Goal: Communication & Community: Connect with others

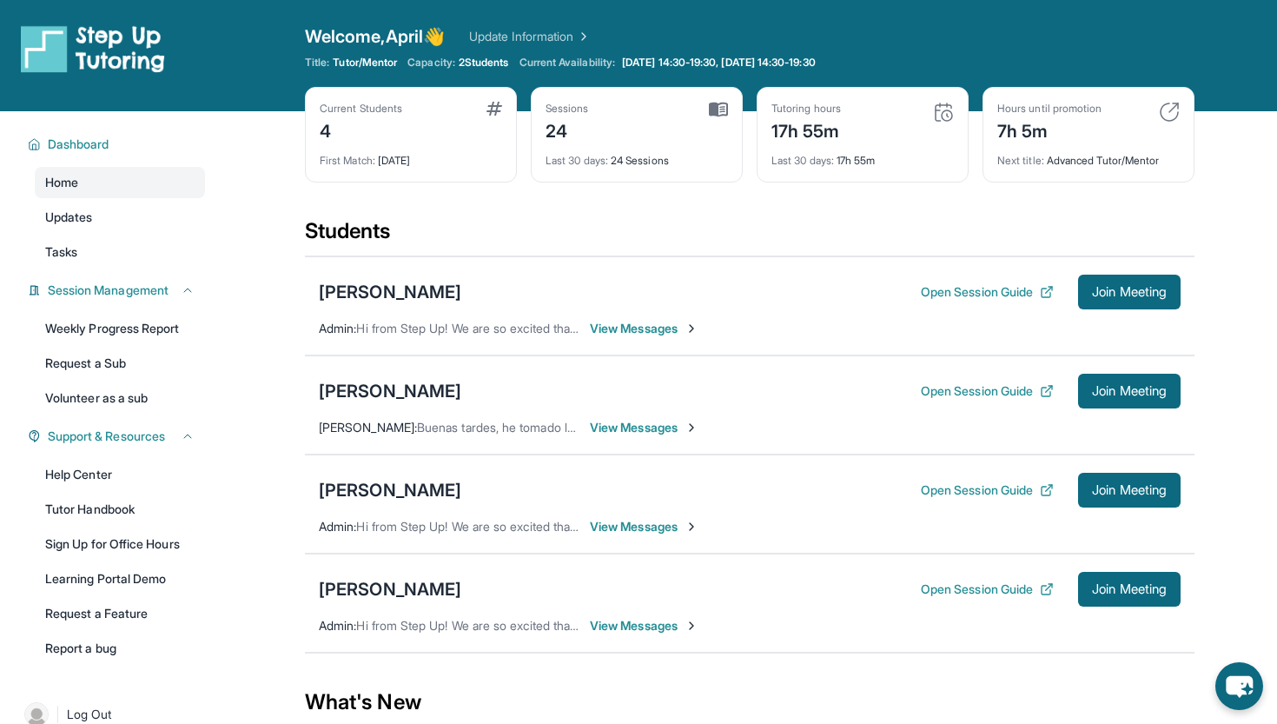
click at [1165, 103] on img at bounding box center [1169, 112] width 21 height 21
click at [1169, 107] on img at bounding box center [1169, 112] width 21 height 21
click at [763, 176] on div "Tutoring hours 17h 55m Last 30 days : 17h 55m" at bounding box center [863, 135] width 212 height 96
click at [799, 122] on div "17h 55m" at bounding box center [807, 130] width 70 height 28
click at [412, 150] on div "First Match : 26 days ago" at bounding box center [411, 155] width 182 height 24
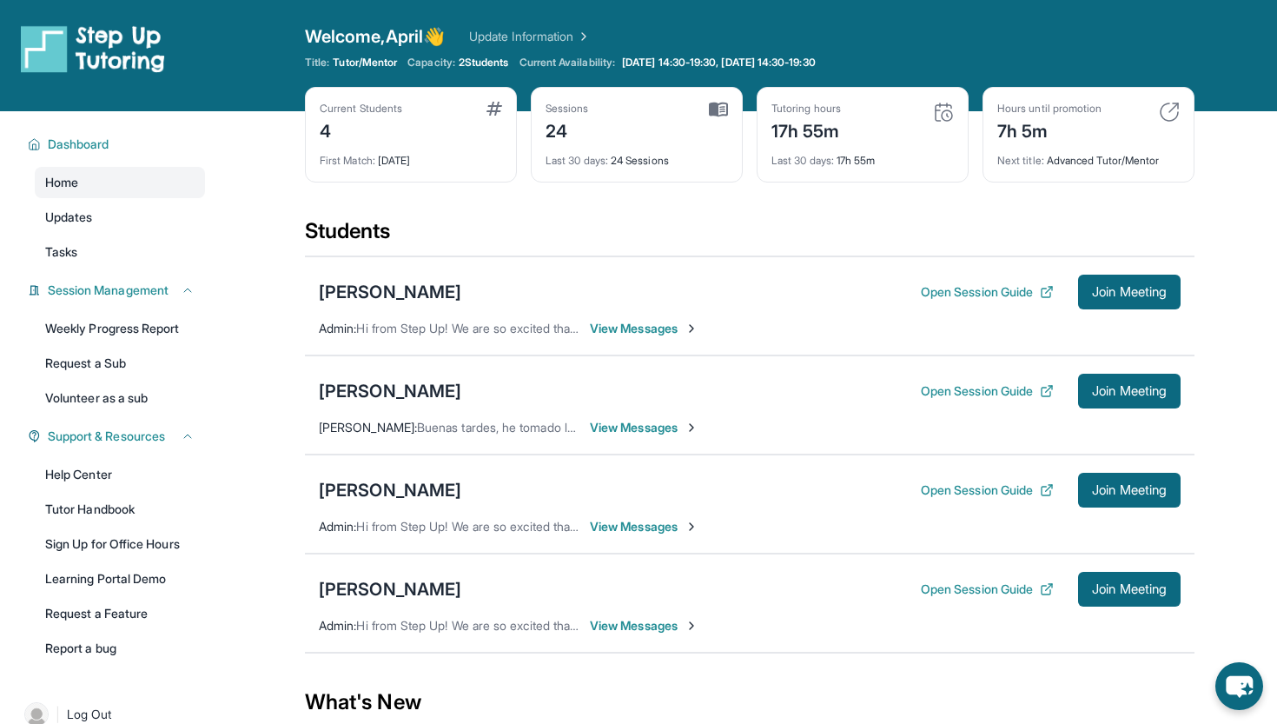
click at [496, 107] on img at bounding box center [495, 109] width 16 height 14
click at [647, 426] on span "View Messages" at bounding box center [644, 427] width 109 height 17
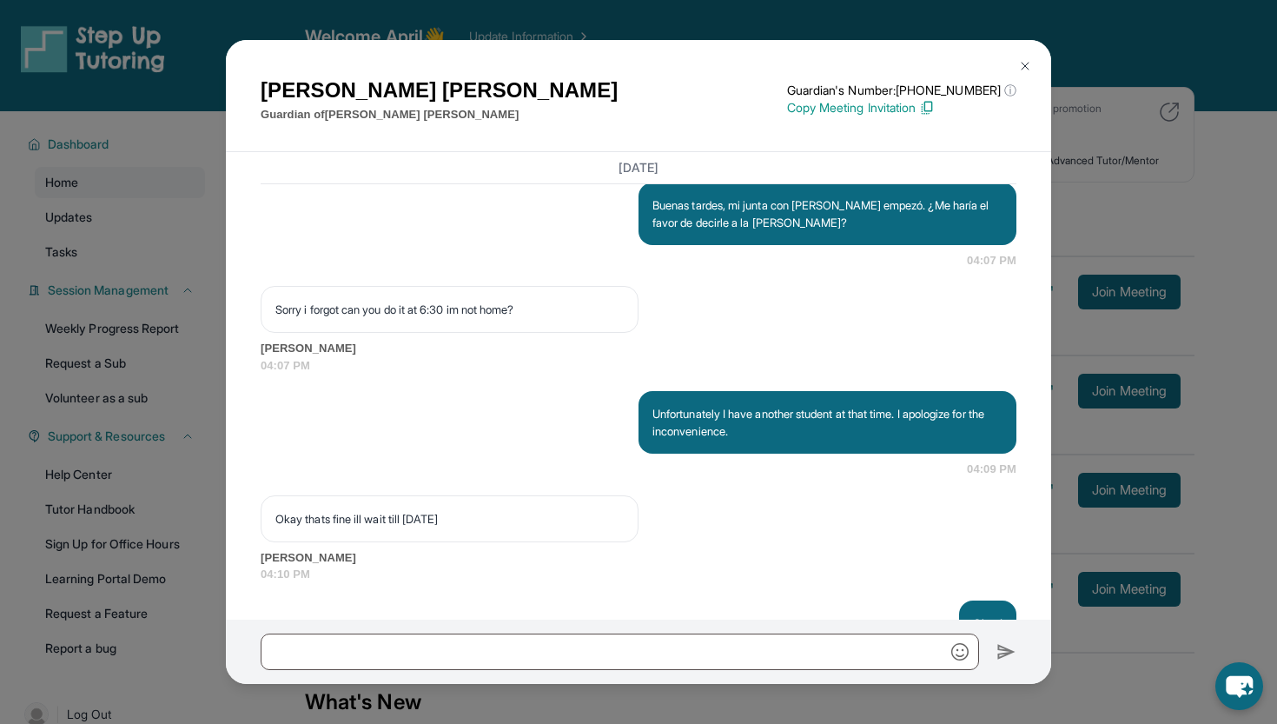
scroll to position [6948, 0]
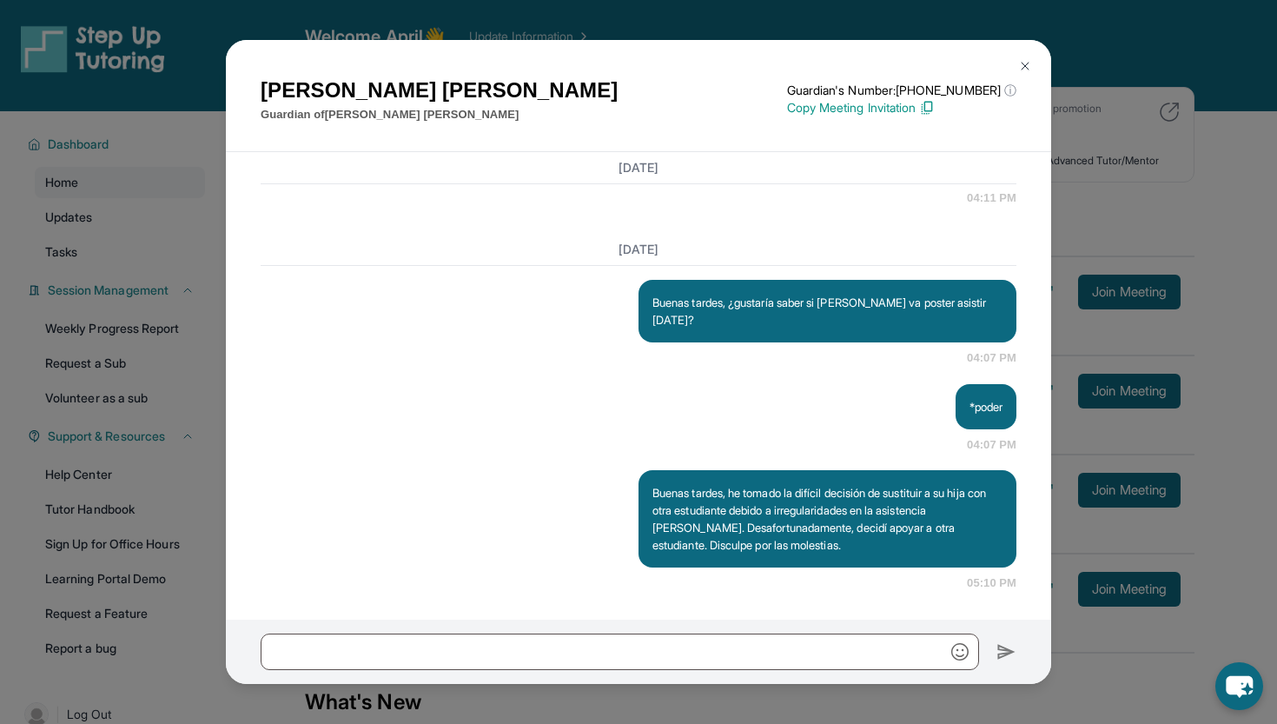
click at [917, 69] on img at bounding box center [1025, 66] width 14 height 14
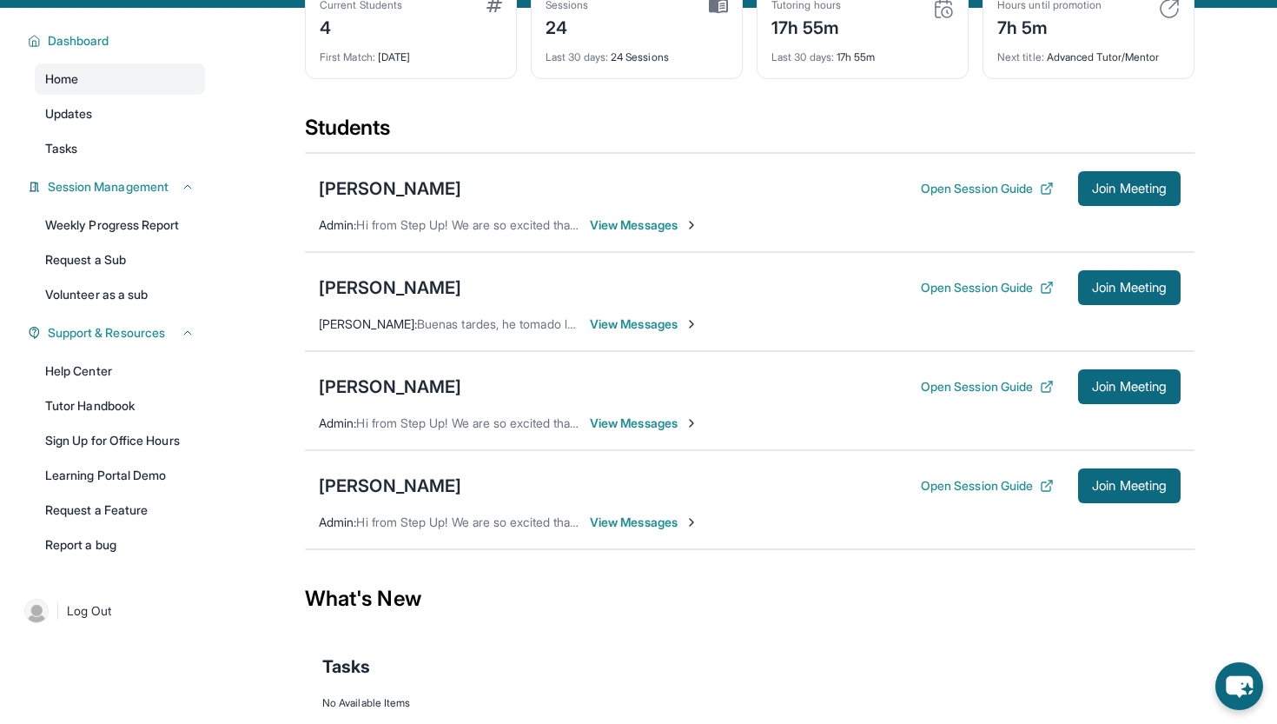
scroll to position [85, 0]
